Goal: Task Accomplishment & Management: Manage account settings

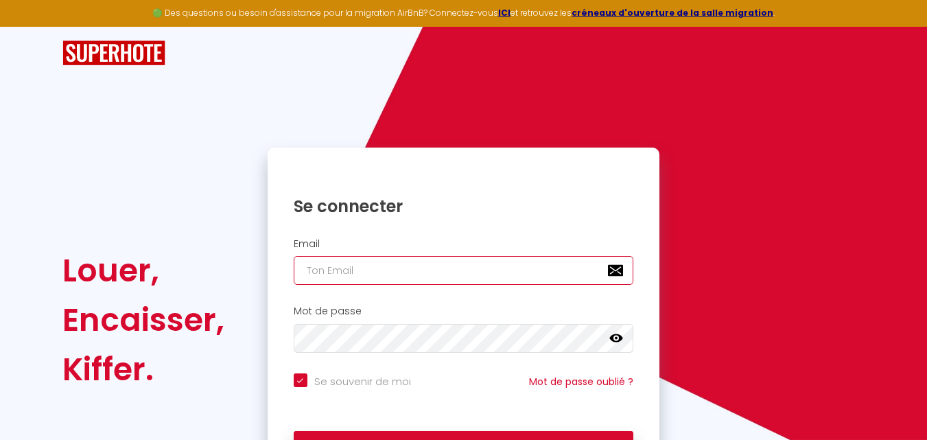
click at [365, 267] on input "email" at bounding box center [464, 270] width 340 height 29
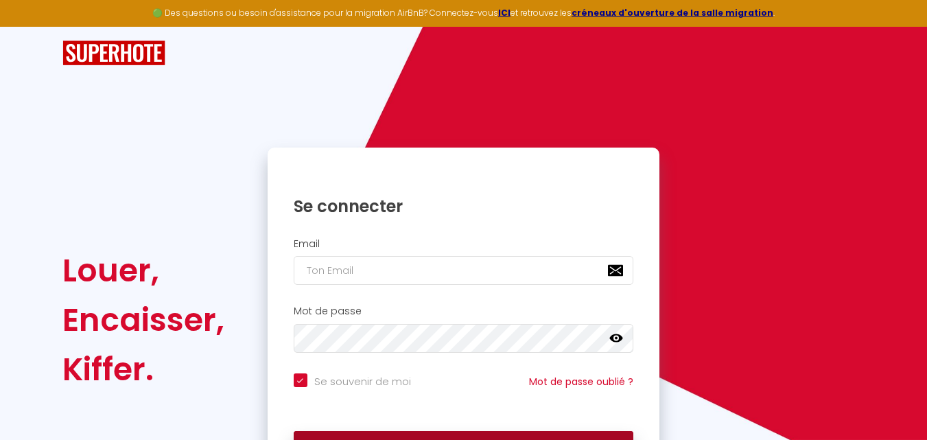
checkbox input "true"
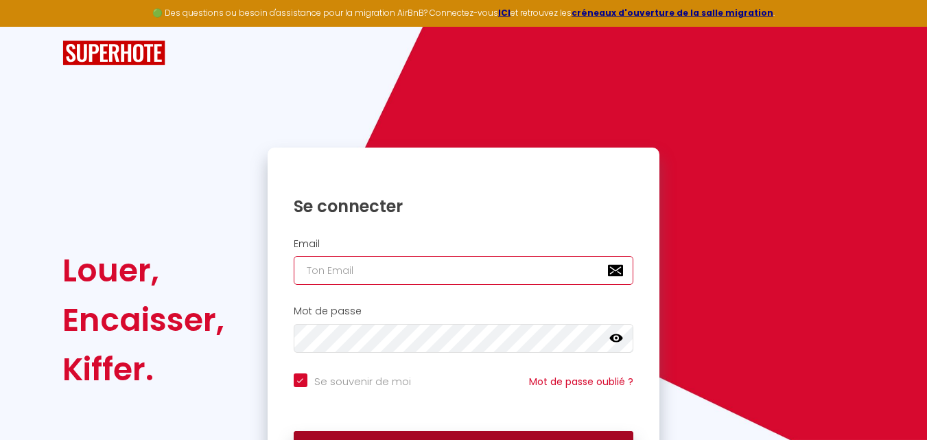
type input "[EMAIL_ADDRESS][DOMAIN_NAME]"
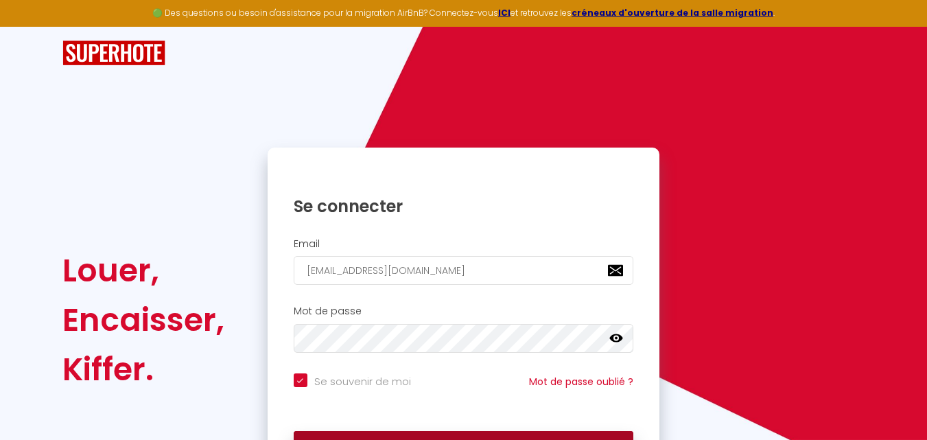
drag, startPoint x: 544, startPoint y: 434, endPoint x: 473, endPoint y: 176, distance: 268.1
click at [543, 434] on button "Se connecter" at bounding box center [464, 448] width 340 height 34
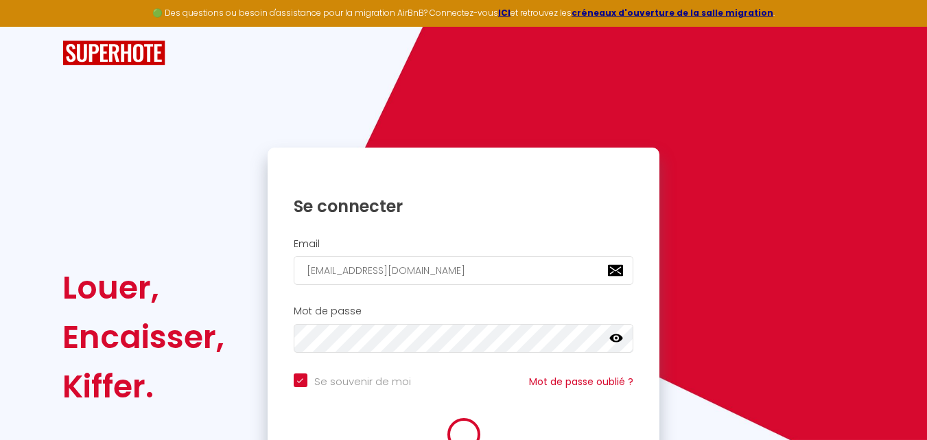
checkbox input "true"
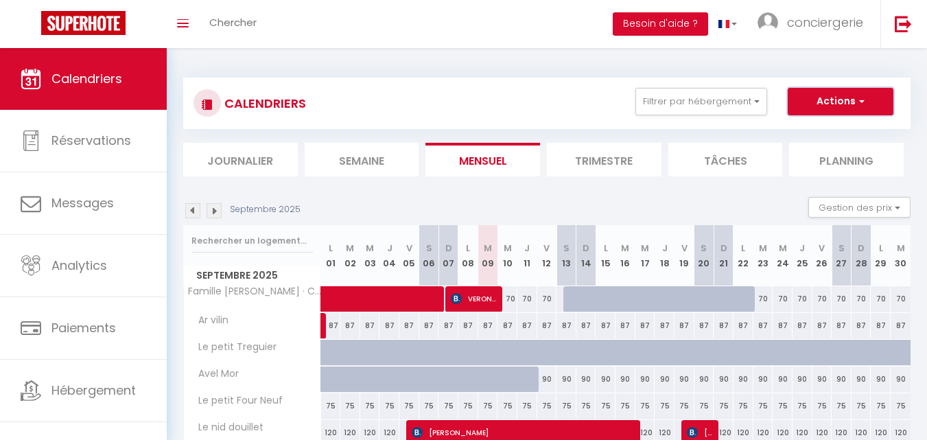
click at [810, 108] on button "Actions" at bounding box center [841, 101] width 106 height 27
click at [517, 91] on div "CALENDRIERS Filtrer par hébergement Tous Famille [PERSON_NAME] [PERSON_NAME] et…" at bounding box center [546, 103] width 707 height 31
click at [829, 97] on button "Actions" at bounding box center [841, 101] width 106 height 27
click at [499, 102] on div "CALENDRIERS Filtrer par hébergement Tous Famille [PERSON_NAME] [PERSON_NAME] et…" at bounding box center [546, 103] width 707 height 31
click at [890, 214] on button "Gestion des prix" at bounding box center [859, 207] width 102 height 21
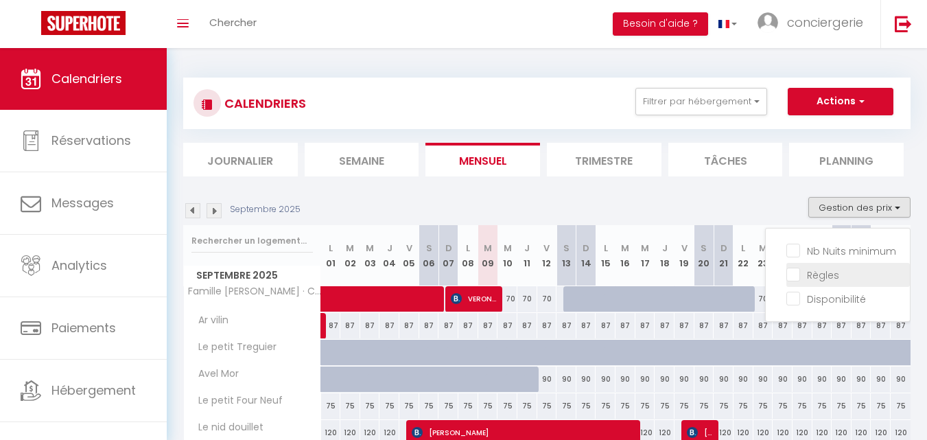
click at [814, 275] on input "Règles" at bounding box center [847, 274] width 123 height 14
checkbox input "true"
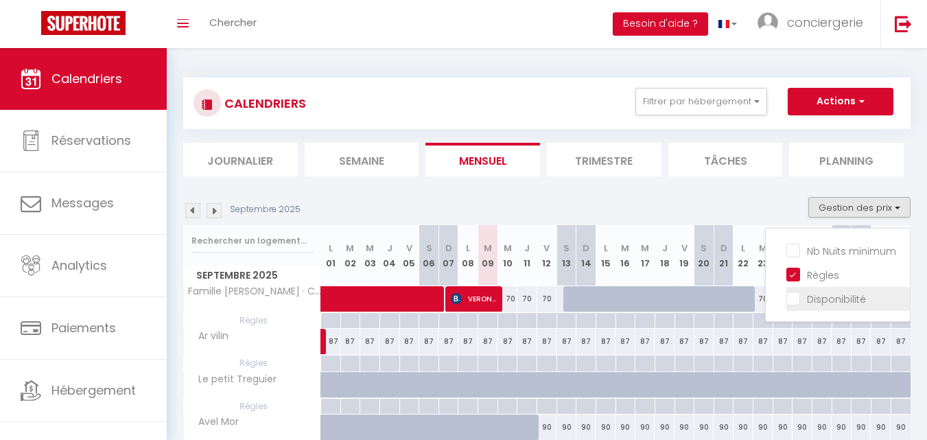
click at [792, 250] on input "Nb Nuits minimum" at bounding box center [847, 250] width 123 height 14
checkbox input "true"
click at [797, 294] on input "Disponibilité" at bounding box center [847, 298] width 123 height 14
checkbox input "true"
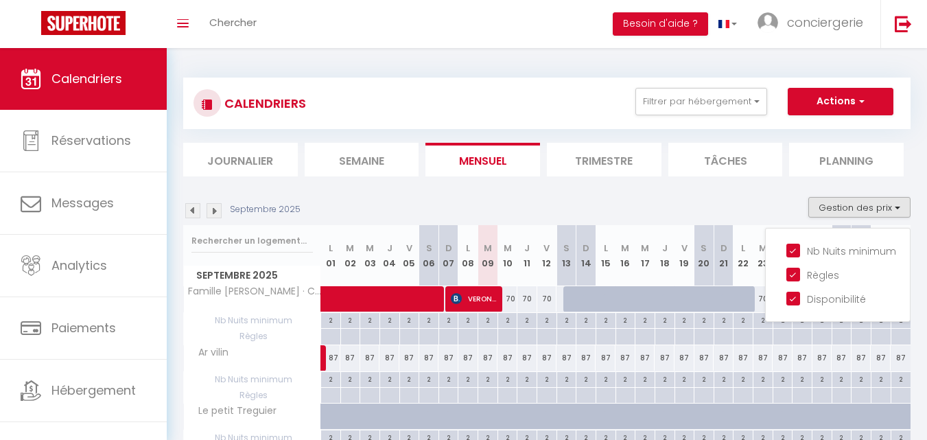
select select
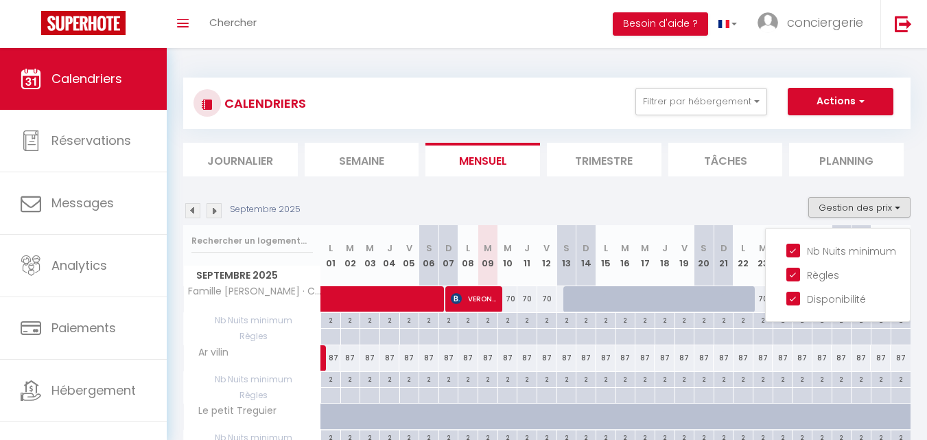
select select
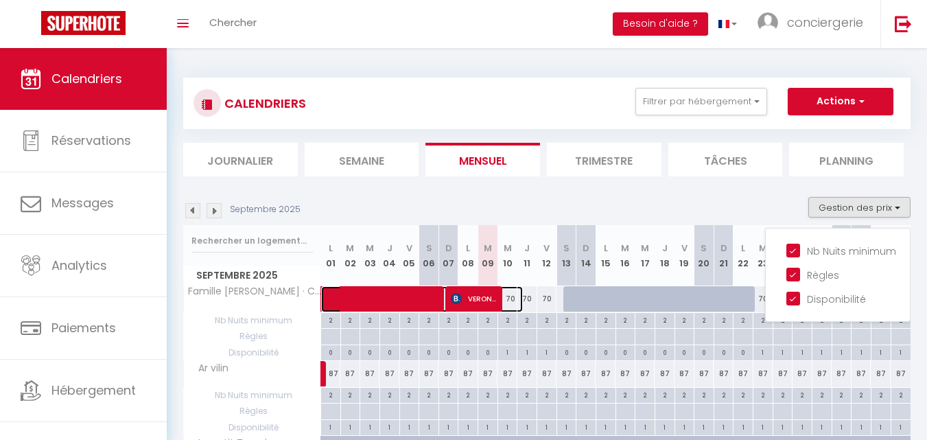
click at [511, 297] on span at bounding box center [427, 299] width 189 height 26
select select "OK"
select select "0"
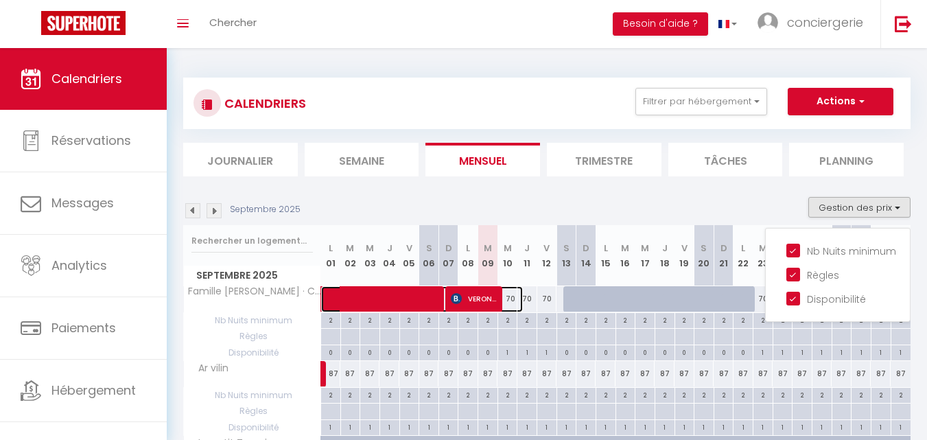
select select "1"
select select
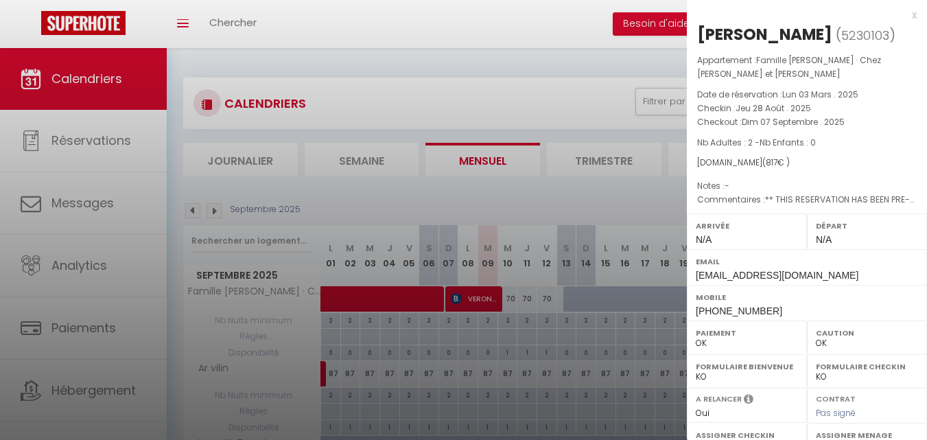
drag, startPoint x: 574, startPoint y: 200, endPoint x: 918, endPoint y: 10, distance: 392.7
click at [574, 200] on div at bounding box center [463, 220] width 927 height 440
click at [902, 17] on div at bounding box center [463, 220] width 927 height 440
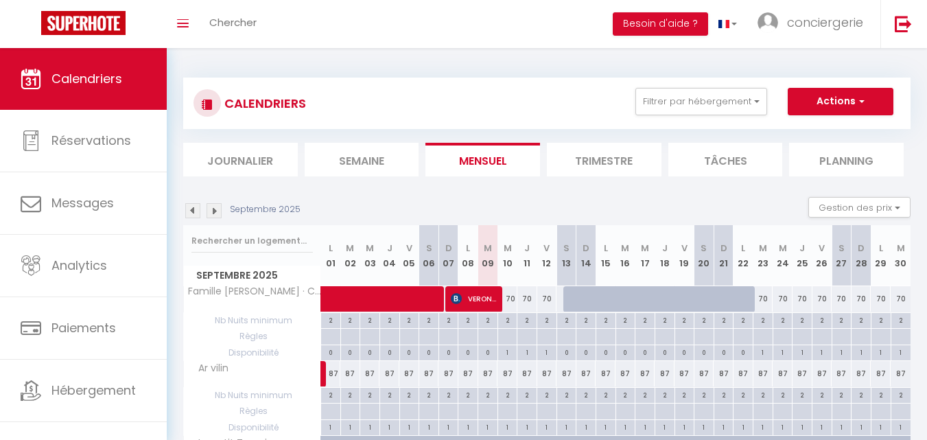
click at [805, 297] on div "70" at bounding box center [802, 298] width 20 height 25
type input "70"
type input "Jeu 25 Septembre 2025"
type input "Ven 26 Septembre 2025"
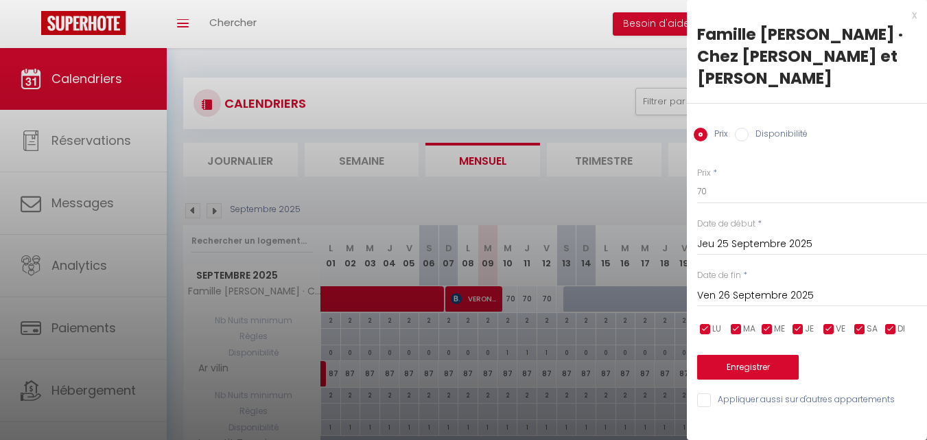
click at [914, 14] on div "x" at bounding box center [802, 15] width 230 height 16
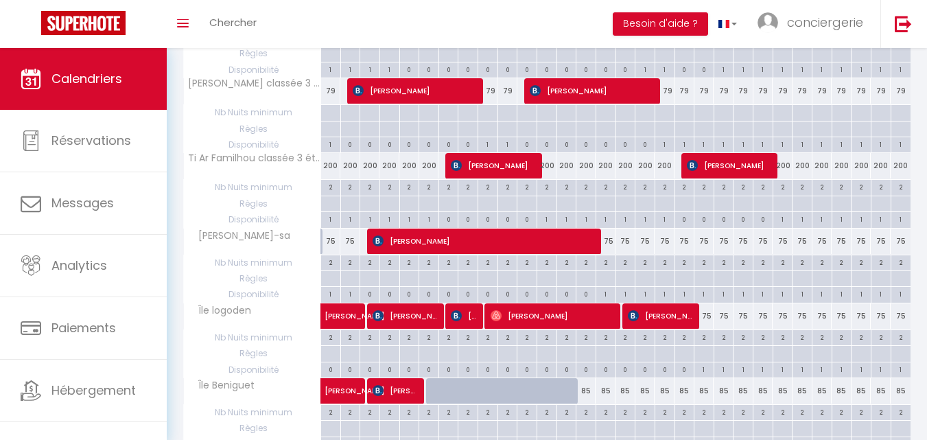
scroll to position [672, 0]
